Goal: Transaction & Acquisition: Purchase product/service

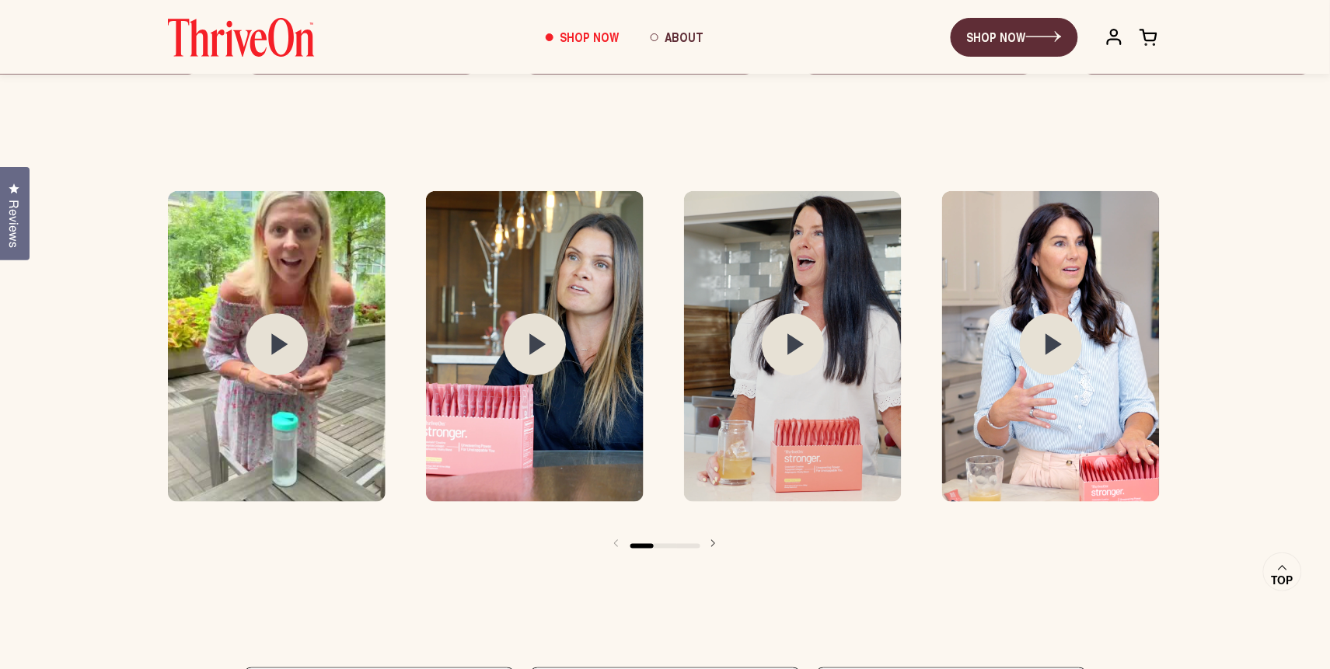
scroll to position [1928, 0]
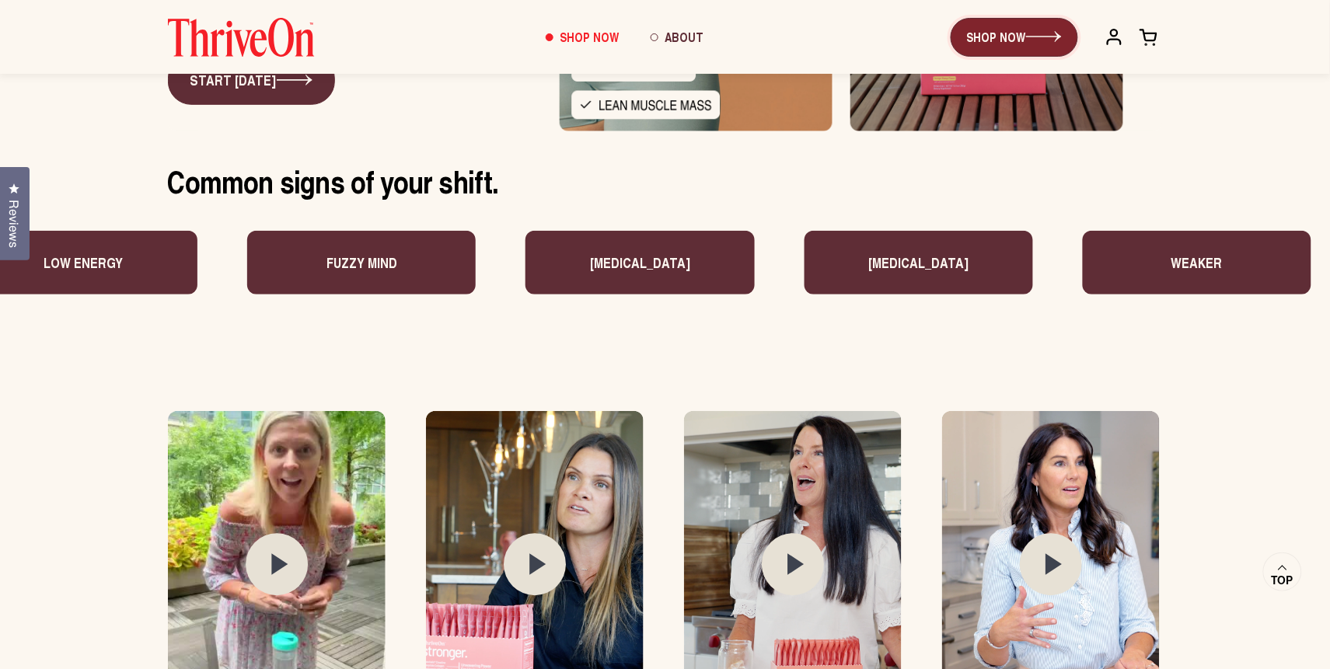
click at [1002, 32] on link "SHOP NOW" at bounding box center [1014, 37] width 127 height 39
